Goal: Navigation & Orientation: Find specific page/section

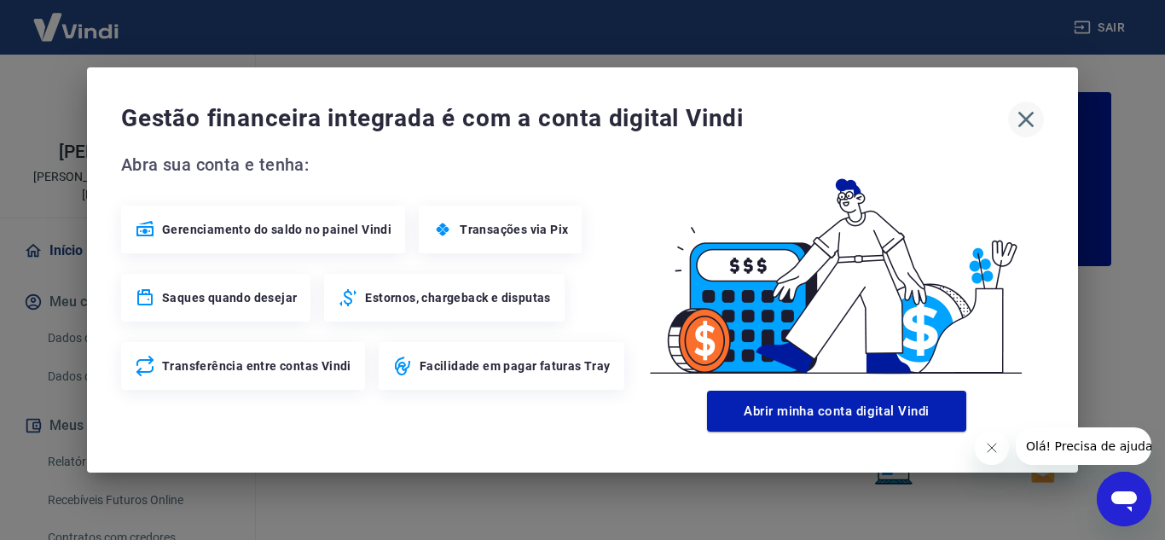
click at [1016, 122] on icon "button" at bounding box center [1025, 119] width 27 height 27
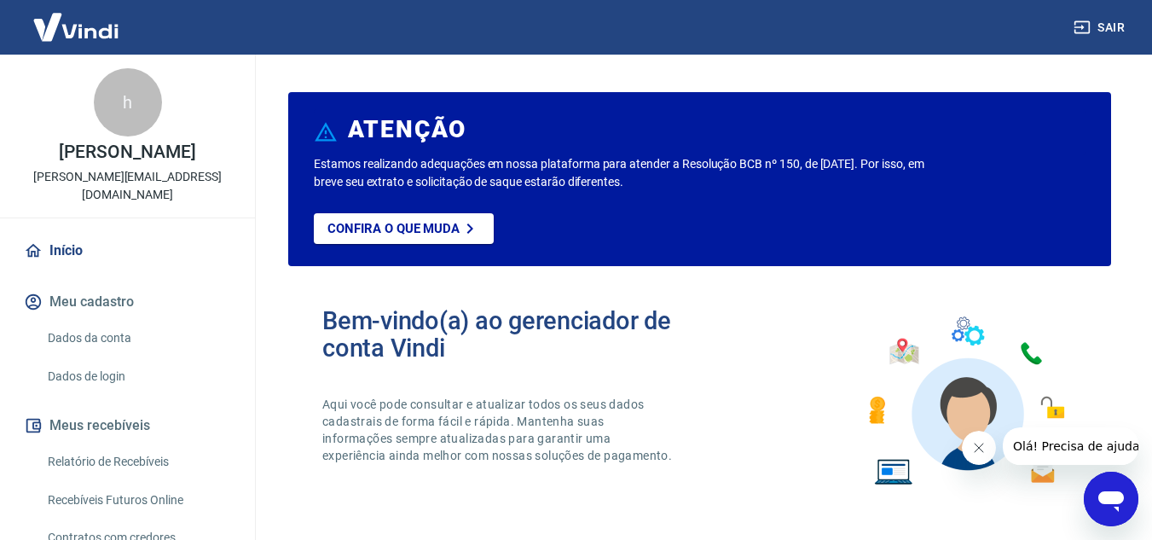
click at [98, 232] on link "Início" at bounding box center [127, 251] width 214 height 38
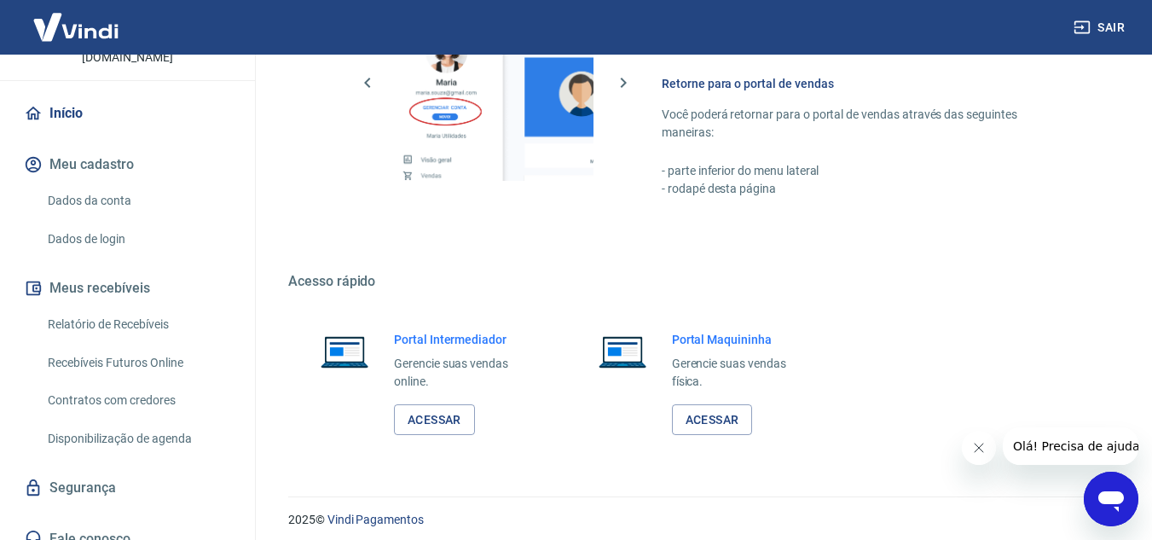
scroll to position [1036, 0]
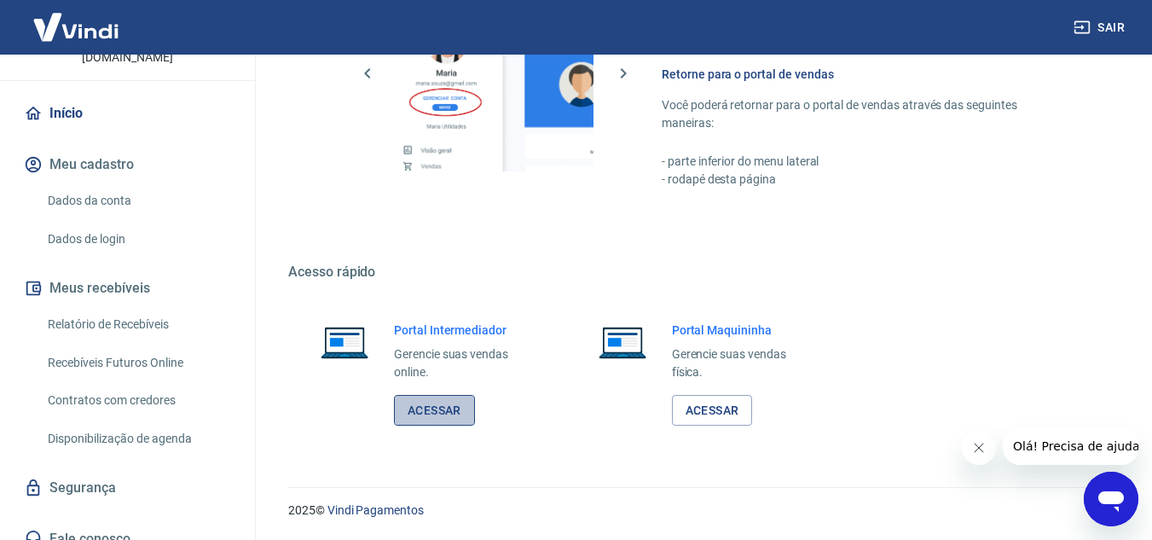
click at [433, 409] on link "Acessar" at bounding box center [434, 411] width 81 height 32
